Goal: Find specific page/section: Find specific page/section

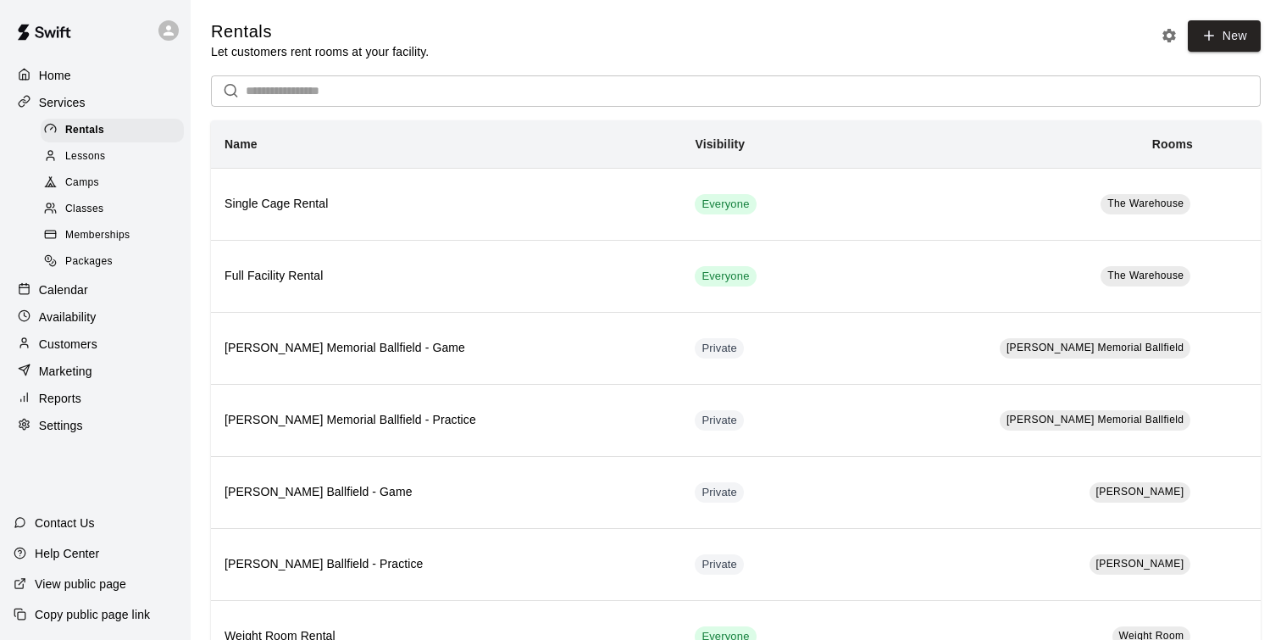
click at [61, 282] on p "Calendar" at bounding box center [63, 289] width 49 height 17
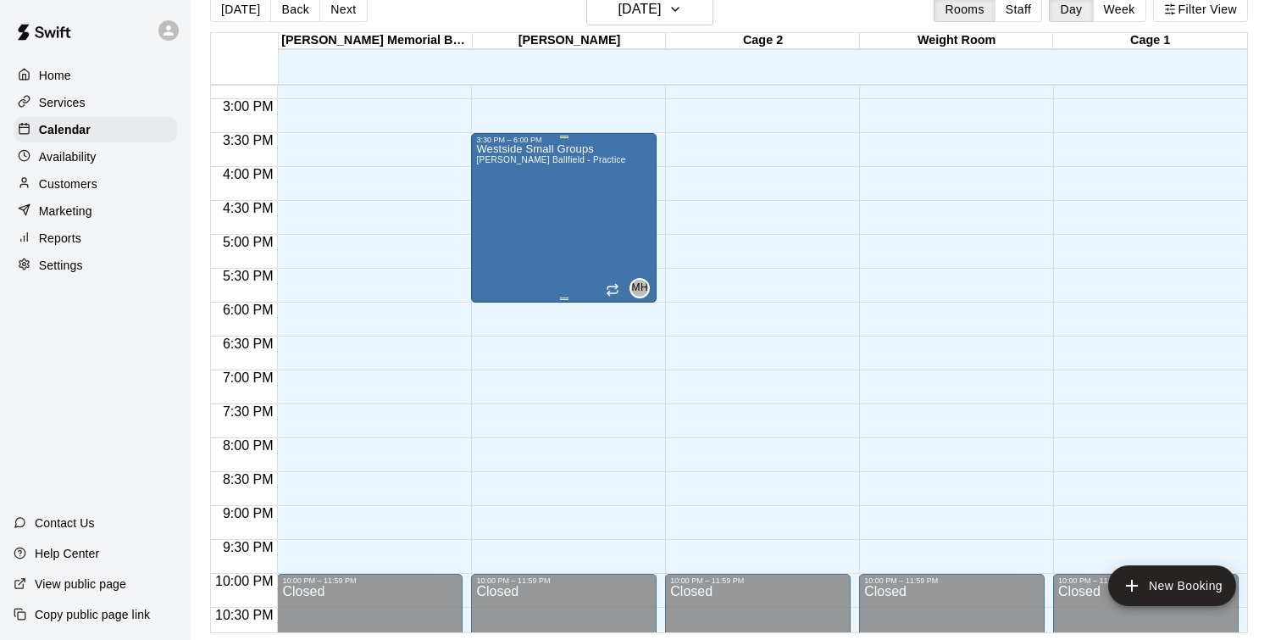
scroll to position [968, 0]
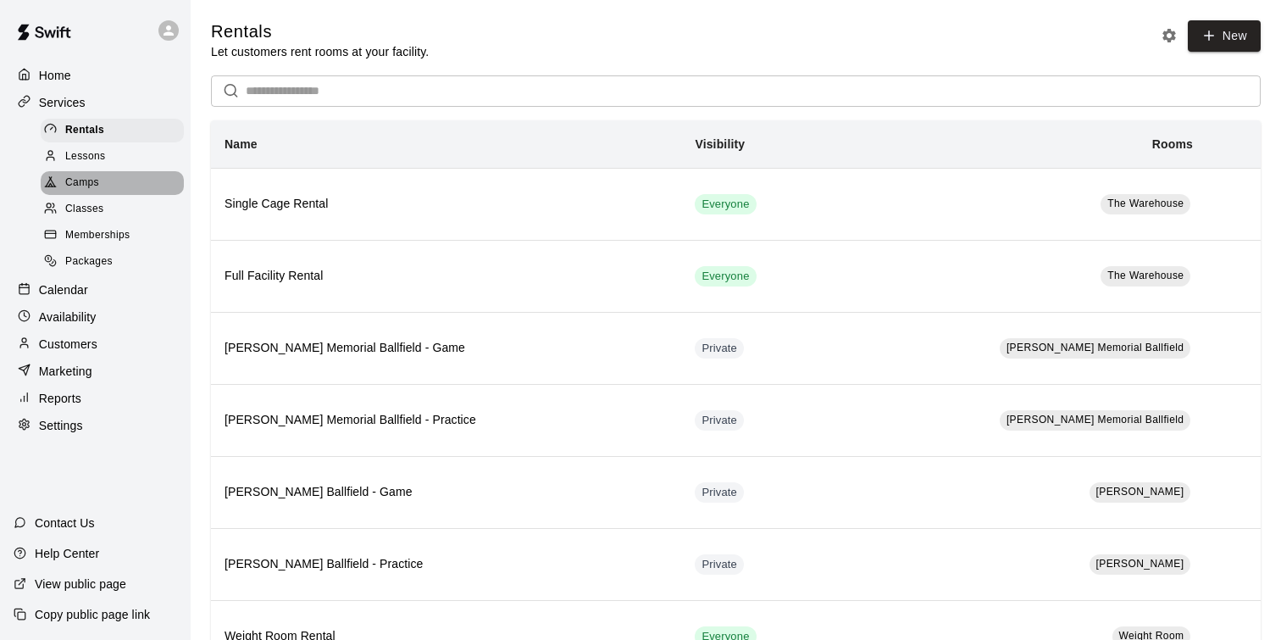
click at [110, 182] on div "Camps" at bounding box center [112, 183] width 143 height 24
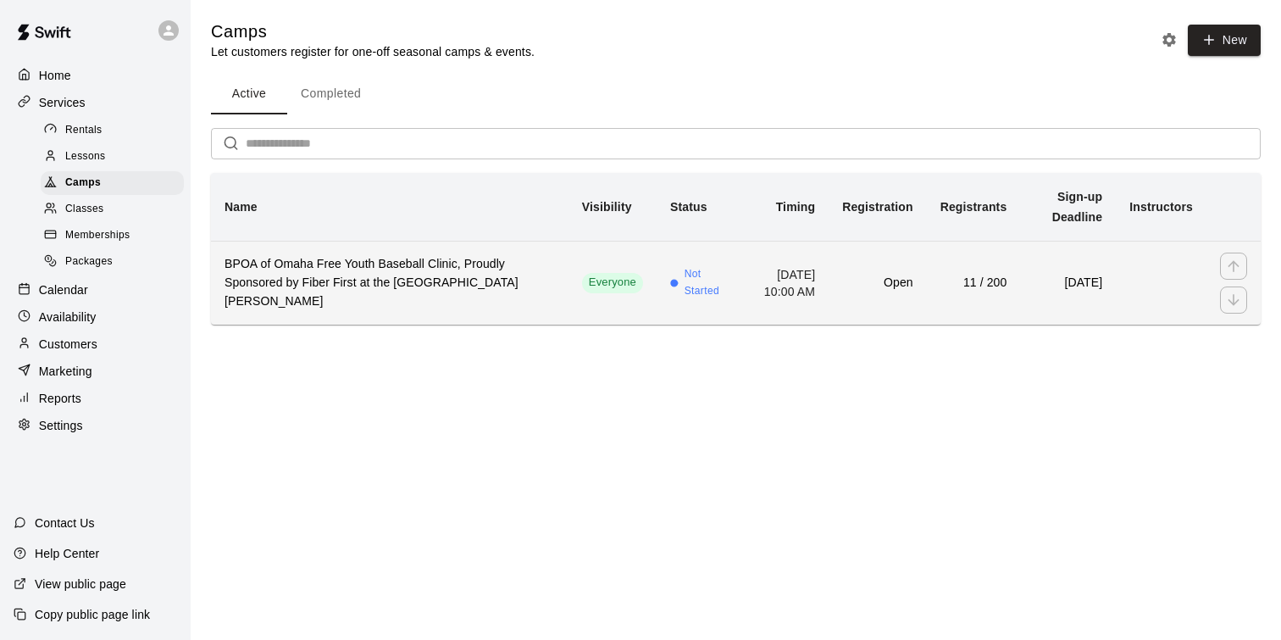
click at [486, 269] on th "BPOA of Omaha Free Youth Baseball Clinic, Proudly Sponsored by Fiber First at t…" at bounding box center [389, 282] width 357 height 83
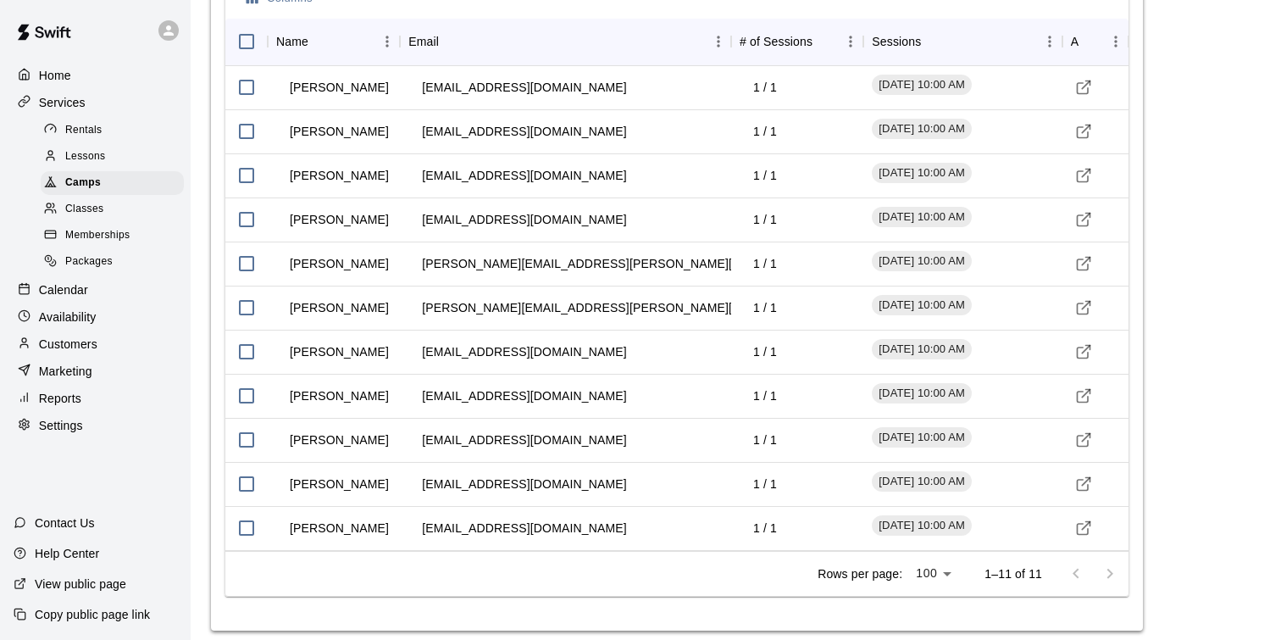
scroll to position [1952, 0]
